Goal: Find specific page/section: Find specific page/section

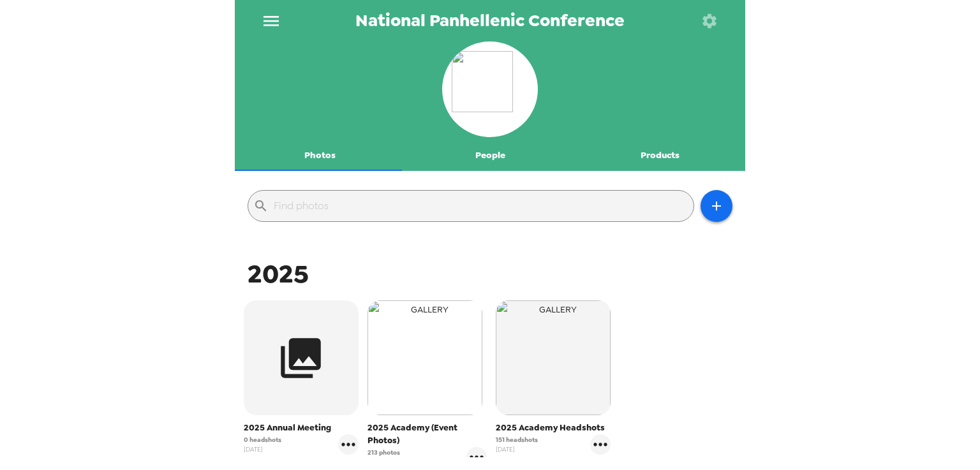
click at [404, 378] on img "button" at bounding box center [424, 357] width 115 height 115
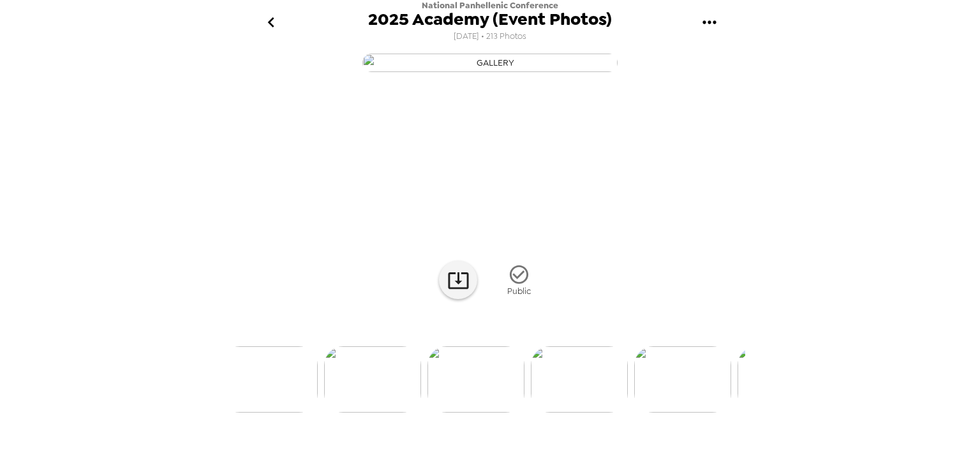
scroll to position [0, 6055]
click at [665, 413] on img at bounding box center [635, 379] width 97 height 66
click at [440, 299] on link at bounding box center [458, 280] width 38 height 38
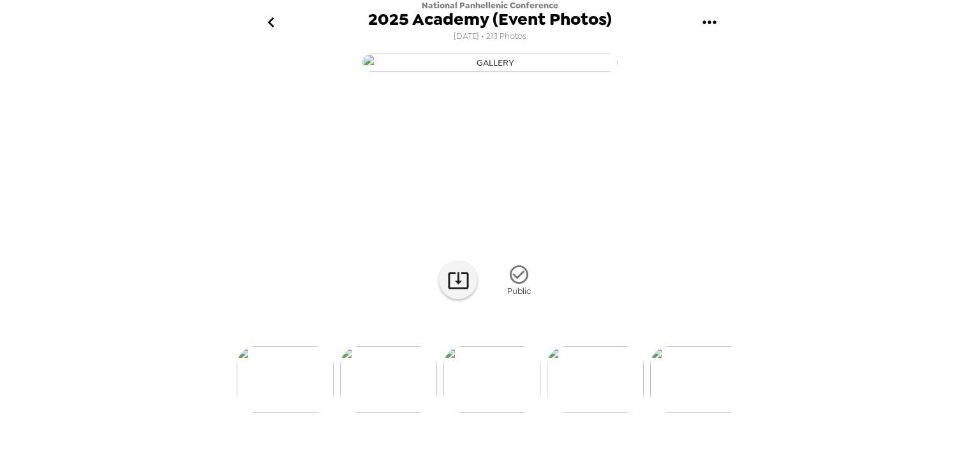
click at [278, 21] on icon "go back" at bounding box center [271, 22] width 20 height 20
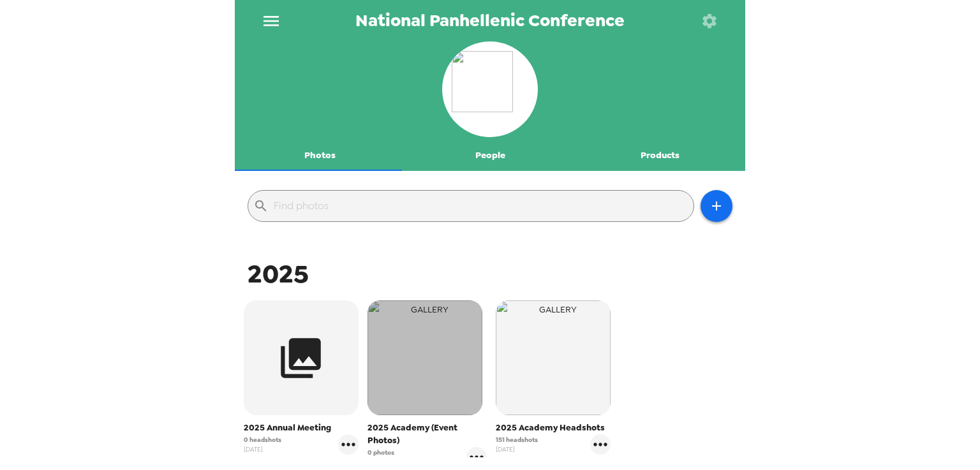
click at [396, 391] on img "button" at bounding box center [424, 357] width 115 height 115
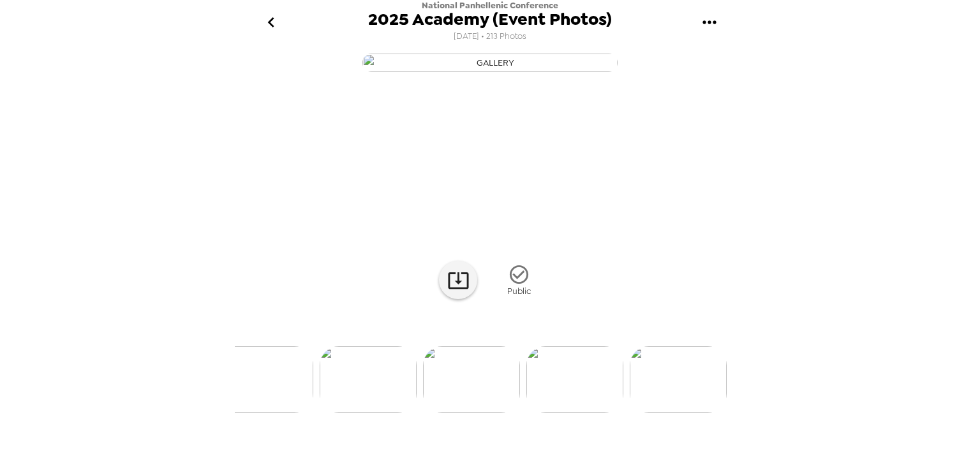
scroll to position [0, 21909]
click at [272, 18] on icon "go back" at bounding box center [270, 22] width 6 height 10
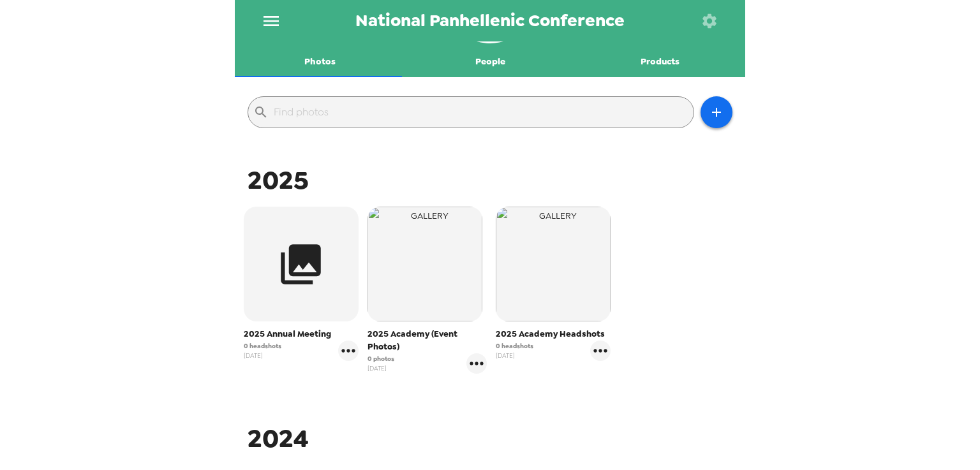
scroll to position [255, 0]
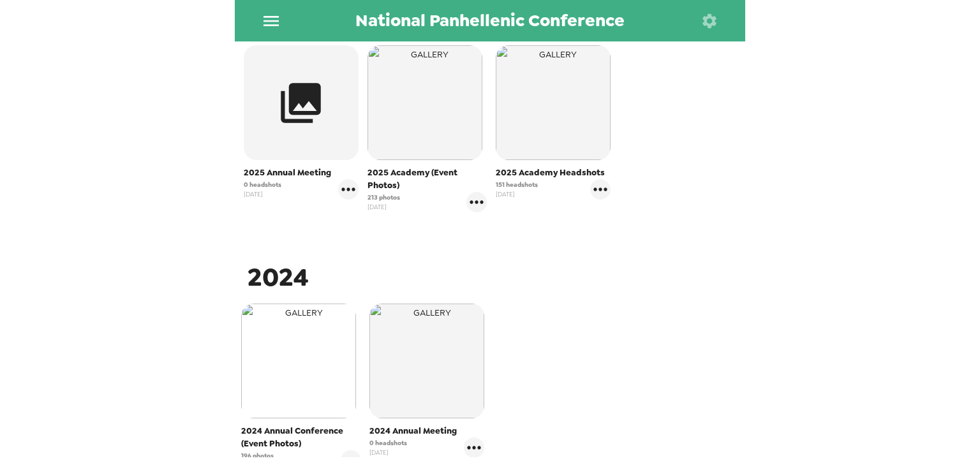
click at [315, 348] on img "button" at bounding box center [298, 361] width 115 height 115
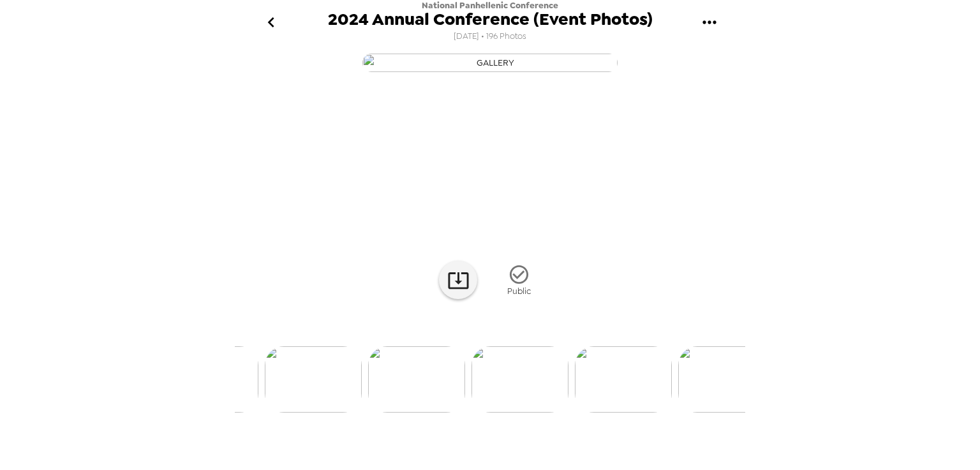
scroll to position [0, 1969]
click at [582, 413] on img at bounding box center [588, 379] width 97 height 66
click at [620, 413] on img at bounding box center [593, 379] width 97 height 66
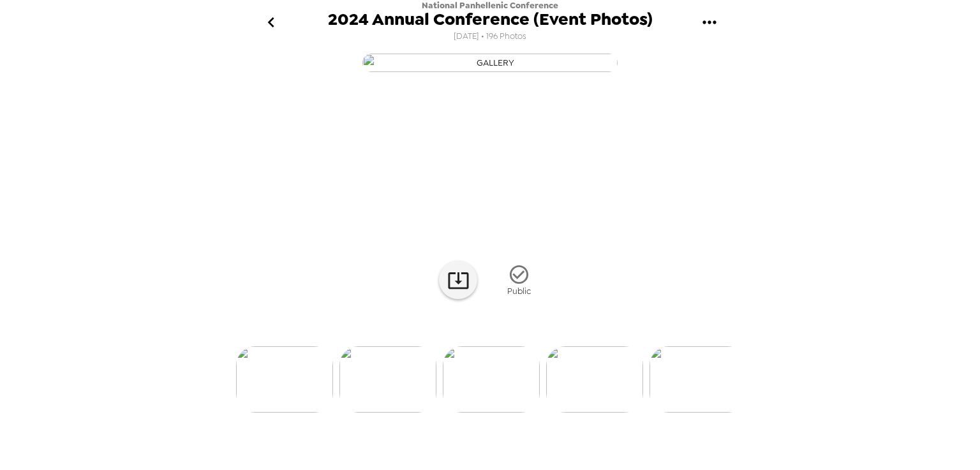
click at [360, 410] on img at bounding box center [387, 379] width 97 height 66
click at [439, 299] on link at bounding box center [458, 280] width 38 height 38
click at [704, 413] on img at bounding box center [697, 379] width 97 height 66
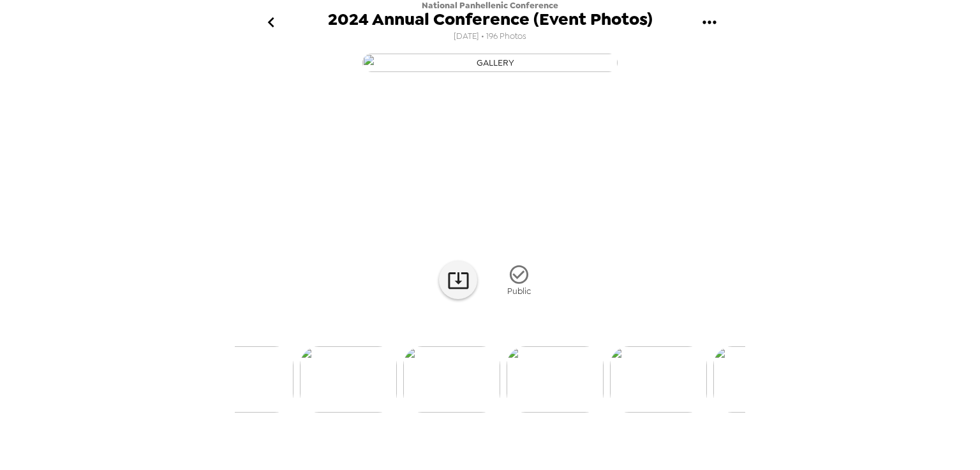
scroll to position [0, 5139]
click at [385, 404] on img at bounding box center [414, 379] width 97 height 66
click at [447, 292] on icon at bounding box center [458, 280] width 22 height 22
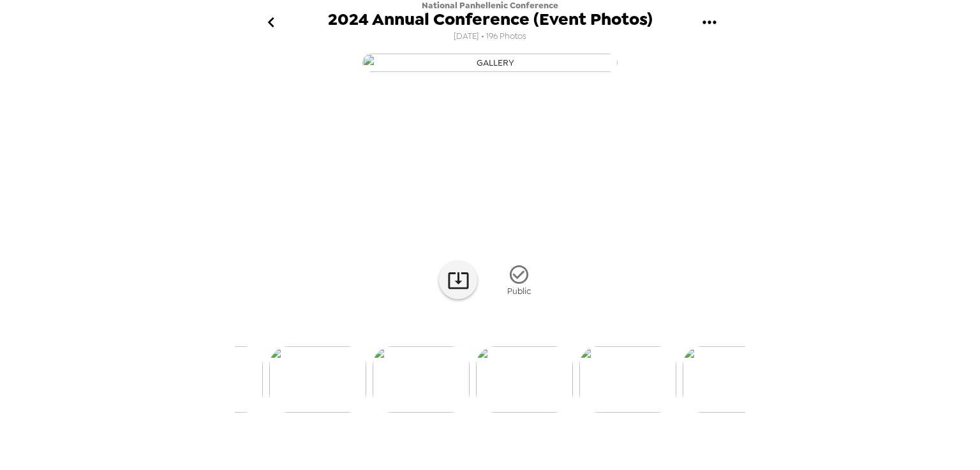
click at [415, 413] on img at bounding box center [421, 379] width 97 height 66
click at [447, 292] on icon at bounding box center [458, 280] width 22 height 22
click at [261, 27] on icon "go back" at bounding box center [271, 22] width 20 height 20
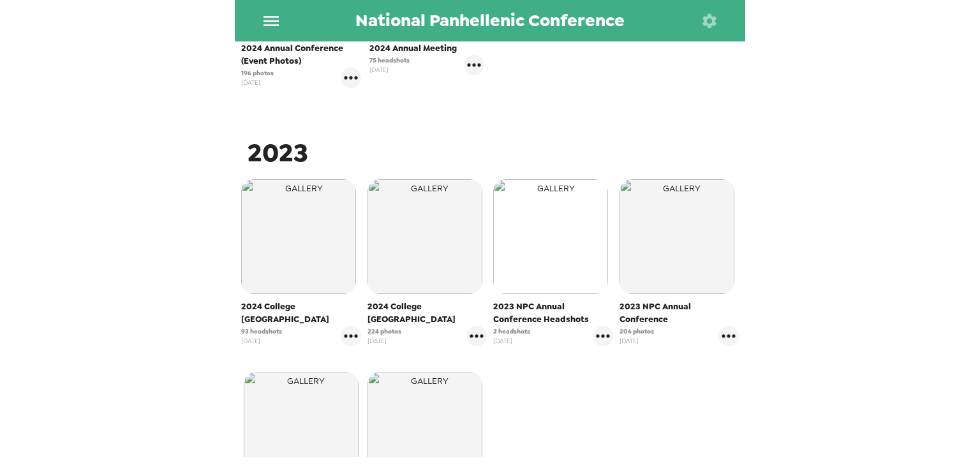
scroll to position [574, 0]
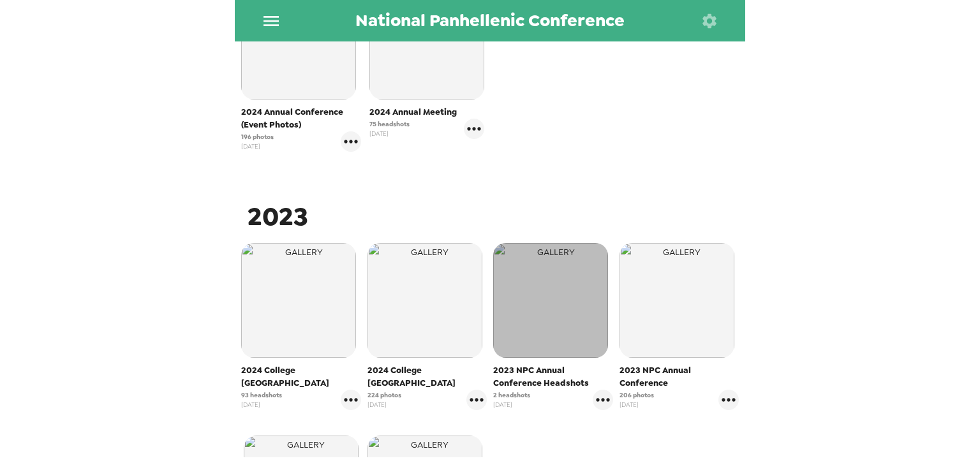
click at [531, 267] on img "button" at bounding box center [550, 300] width 115 height 115
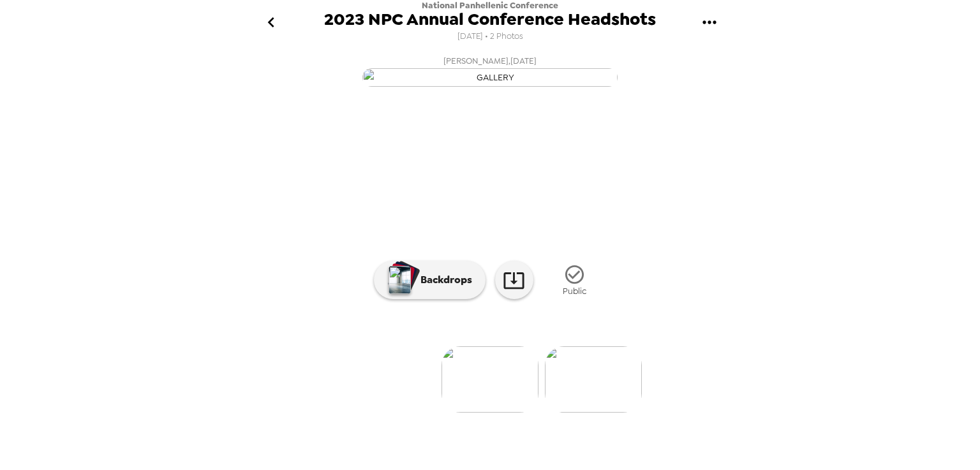
scroll to position [91, 0]
click at [276, 22] on icon "go back" at bounding box center [271, 22] width 20 height 20
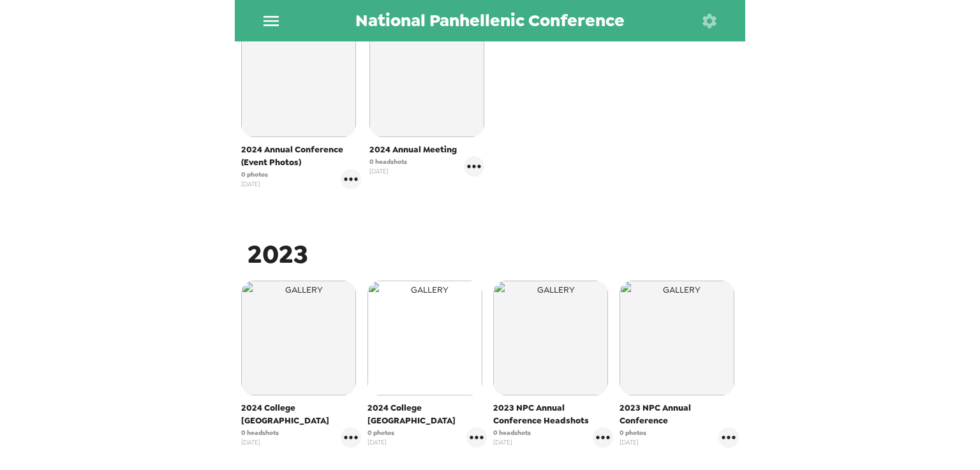
scroll to position [574, 0]
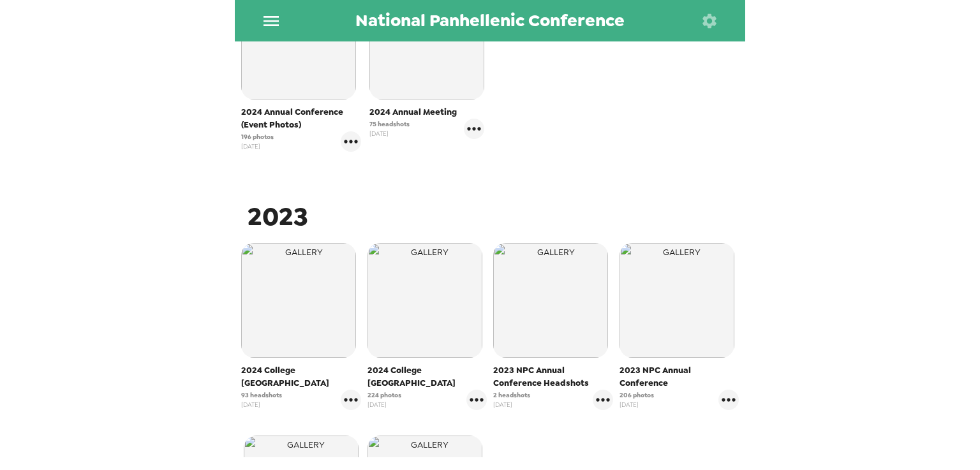
click at [652, 383] on span "2023 NPC Annual Conference" at bounding box center [679, 377] width 120 height 26
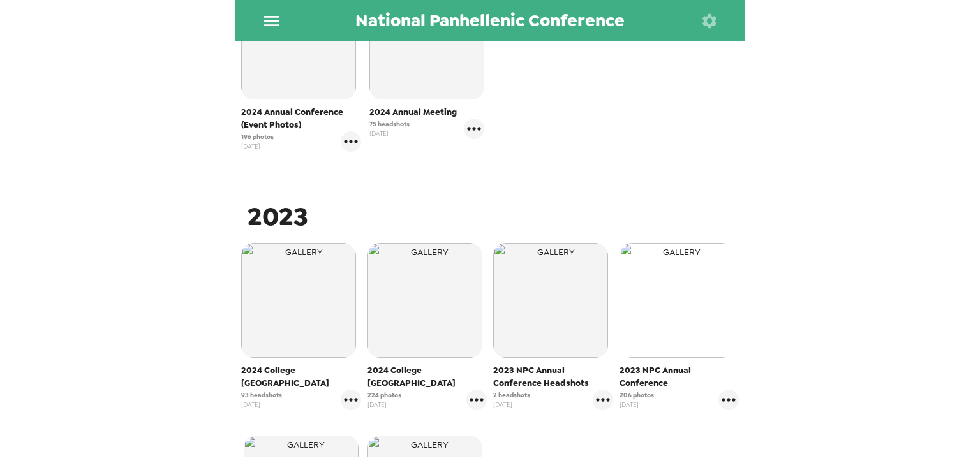
click at [646, 345] on img "button" at bounding box center [676, 300] width 115 height 115
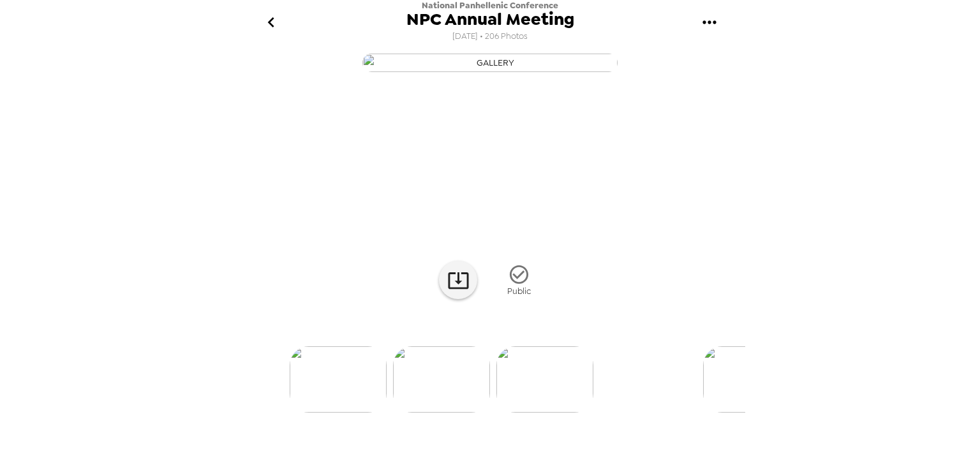
scroll to position [0, 2954]
click at [640, 413] on img at bounding box center [636, 379] width 97 height 66
click at [426, 413] on img at bounding box center [387, 379] width 97 height 66
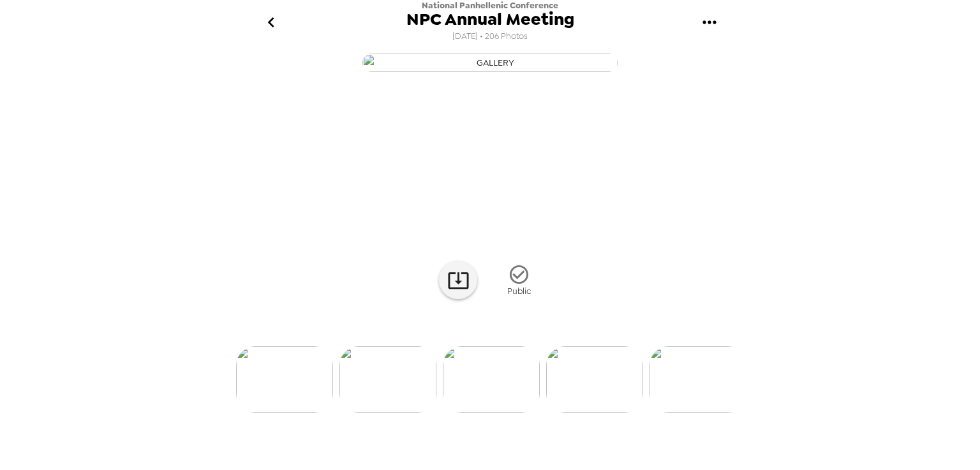
click at [574, 413] on img at bounding box center [594, 379] width 97 height 66
click at [464, 292] on icon at bounding box center [458, 280] width 22 height 22
click at [267, 26] on icon "go back" at bounding box center [271, 22] width 20 height 20
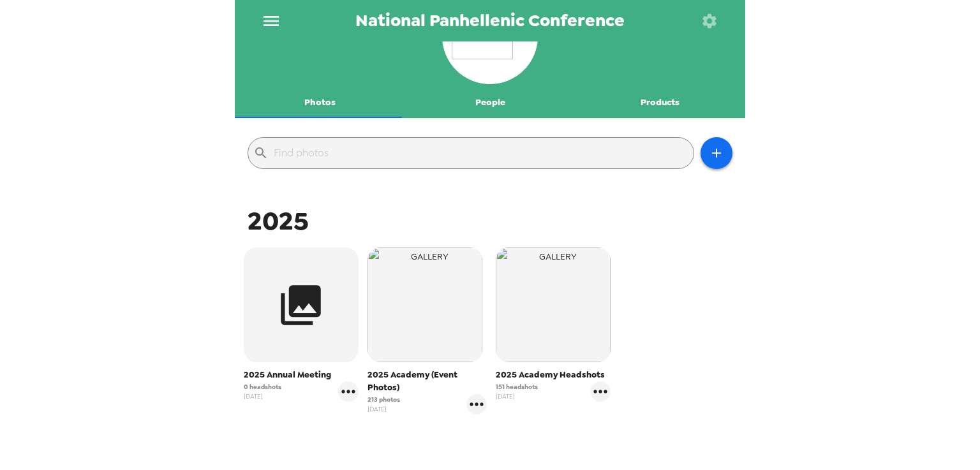
scroll to position [64, 0]
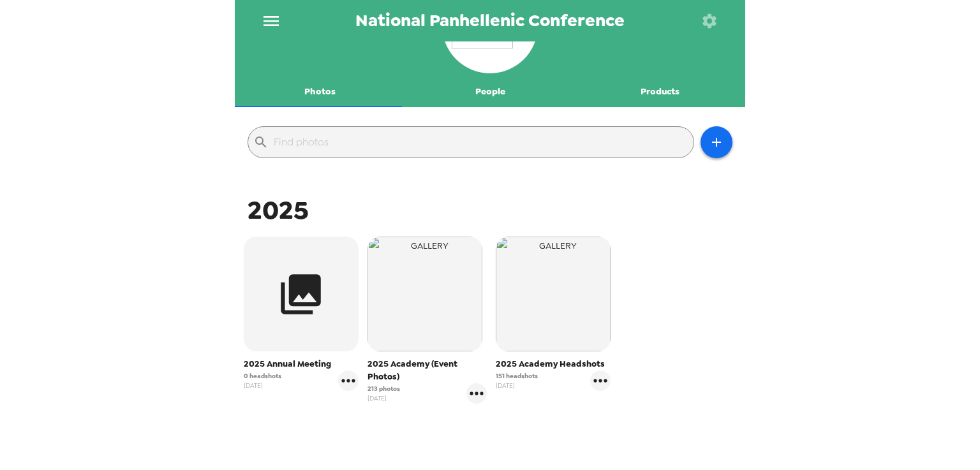
click at [413, 371] on span "2025 Academy (Event Photos)" at bounding box center [427, 371] width 120 height 26
click at [409, 364] on span "2025 Academy (Event Photos)" at bounding box center [427, 371] width 120 height 26
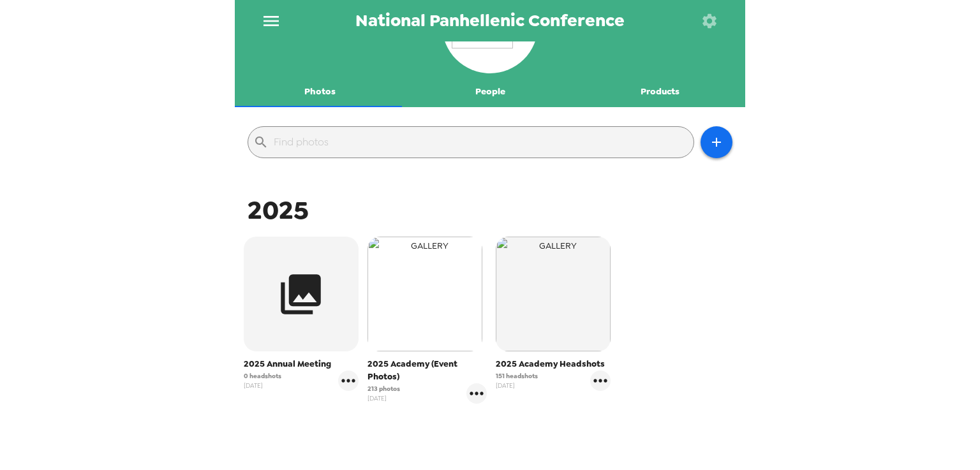
click at [394, 338] on img "button" at bounding box center [424, 294] width 115 height 115
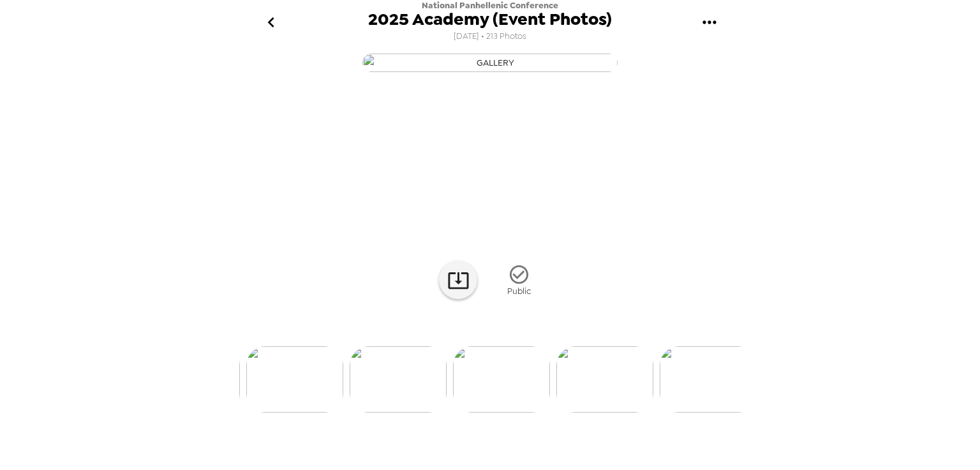
scroll to position [0, 5386]
click at [261, 22] on icon "go back" at bounding box center [271, 22] width 20 height 20
